Goal: Find specific page/section: Find specific page/section

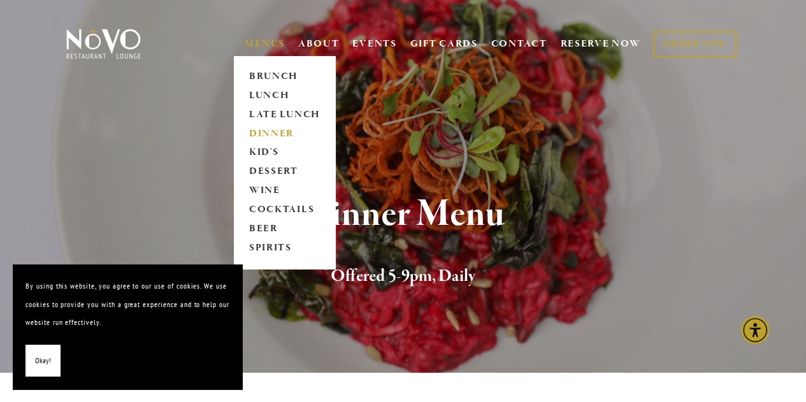
click at [268, 131] on link "DINNER" at bounding box center [285, 133] width 80 height 19
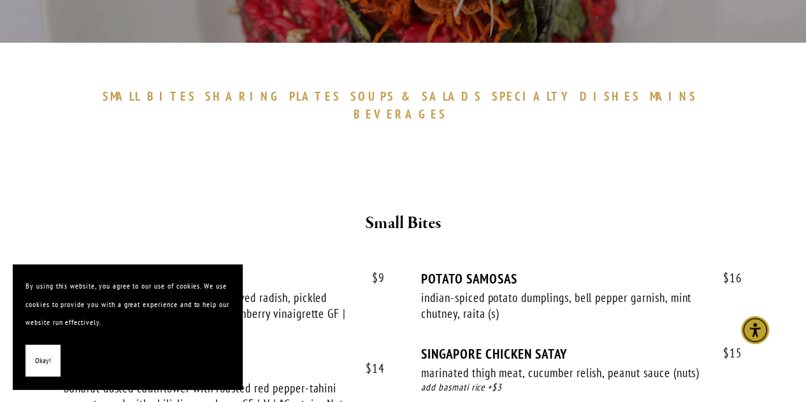
scroll to position [350, 0]
click at [37, 354] on span "Okay!" at bounding box center [43, 361] width 16 height 18
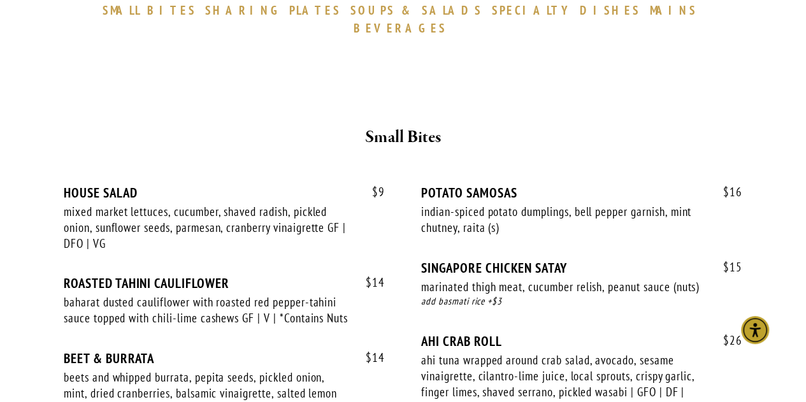
scroll to position [436, 0]
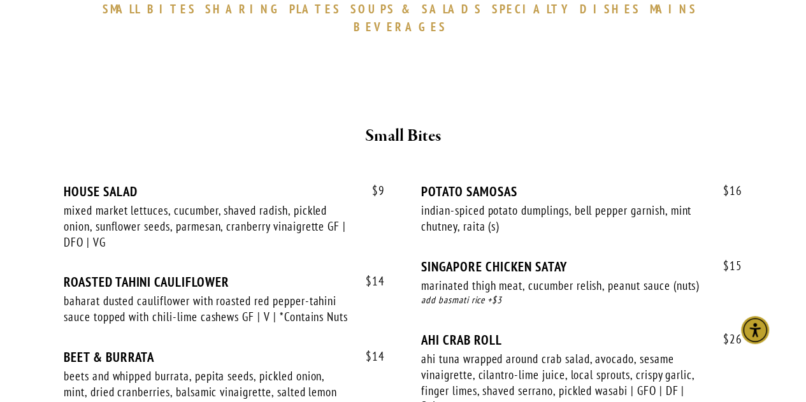
click at [447, 19] on span "BEVERAGES" at bounding box center [400, 26] width 93 height 15
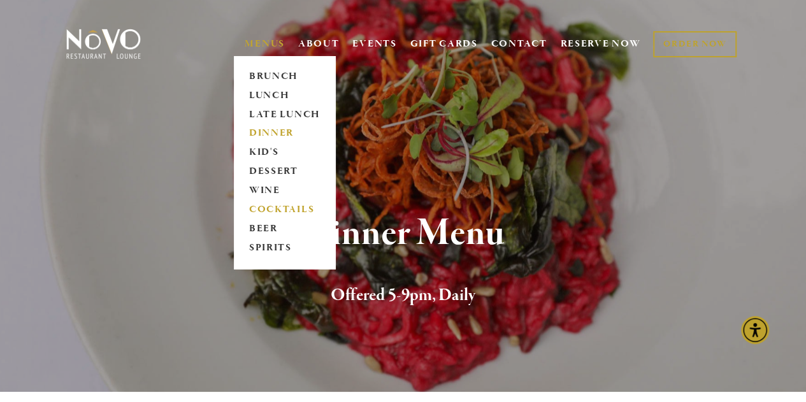
click at [270, 207] on link "COCKTAILS" at bounding box center [285, 210] width 80 height 19
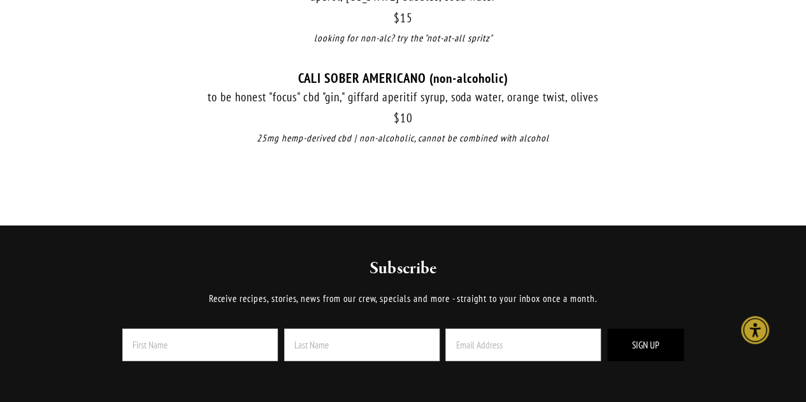
scroll to position [1640, 0]
